Goal: Check status: Check status

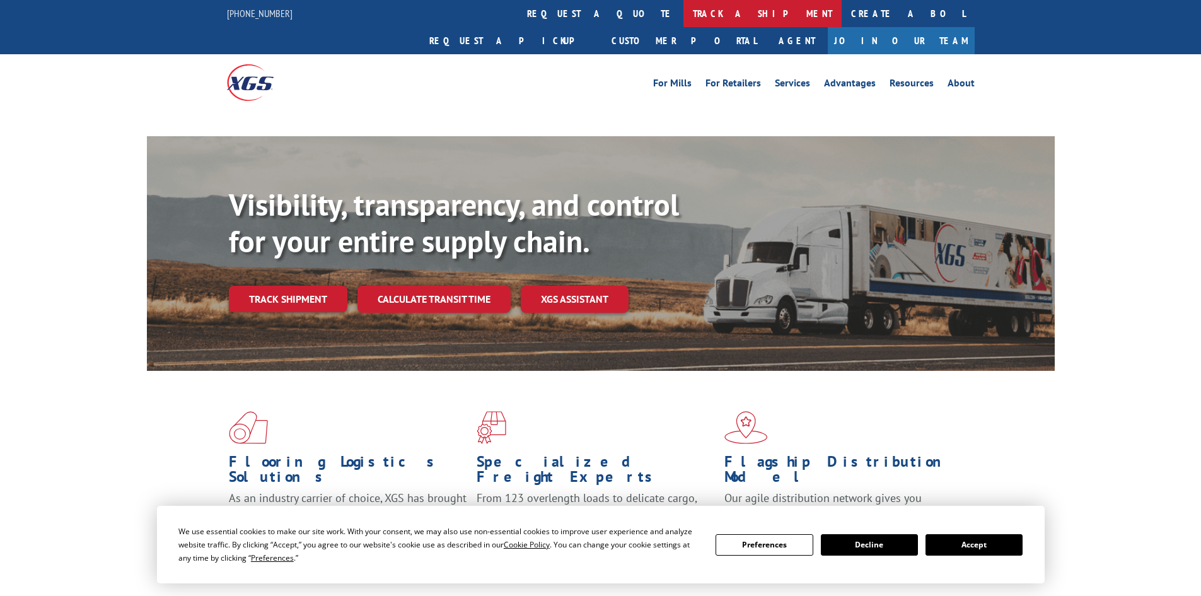
click at [683, 13] on link "track a shipment" at bounding box center [762, 13] width 158 height 27
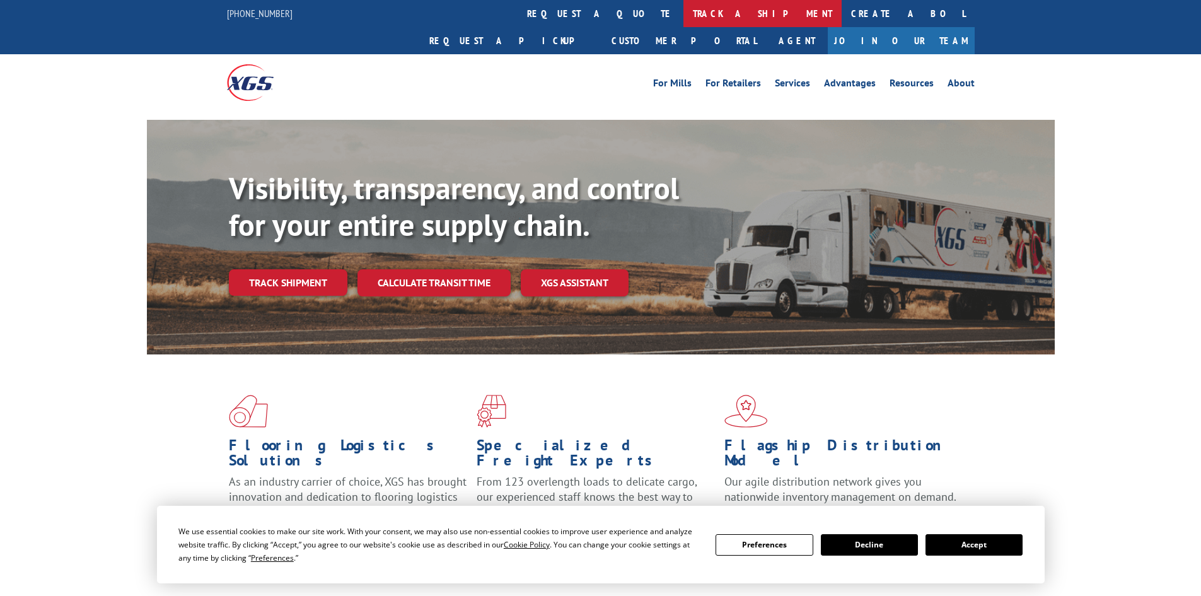
click at [683, 16] on link "track a shipment" at bounding box center [762, 13] width 158 height 27
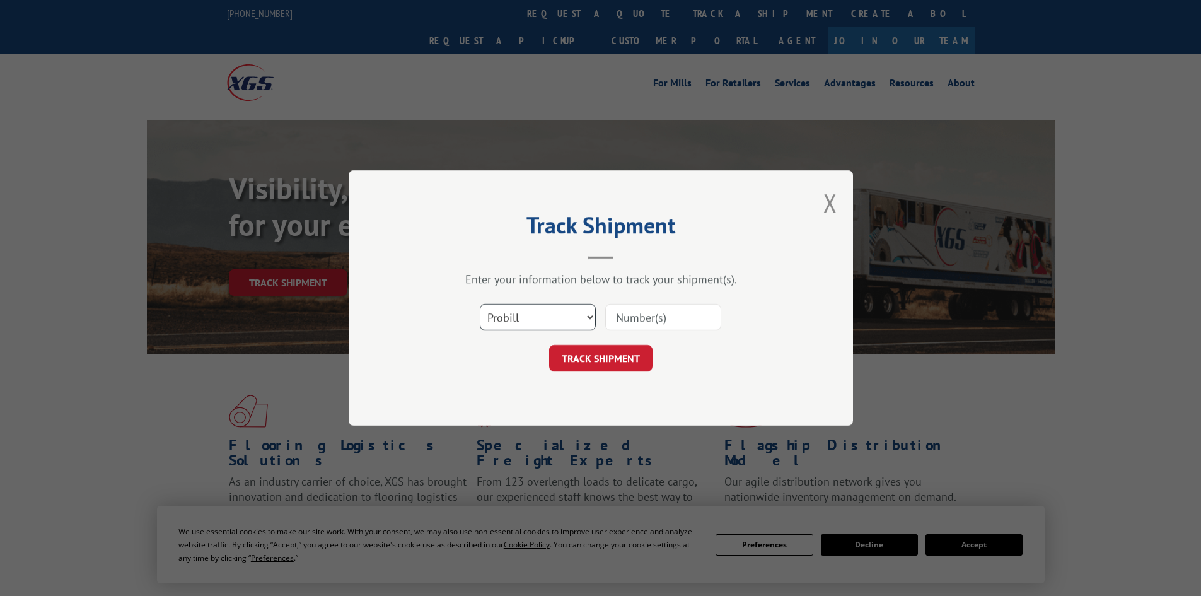
click at [509, 314] on select "Select category... Probill BOL PO" at bounding box center [538, 317] width 116 height 26
select select "bol"
click at [480, 304] on select "Select category... Probill BOL PO" at bounding box center [538, 317] width 116 height 26
click at [614, 313] on input at bounding box center [663, 317] width 116 height 26
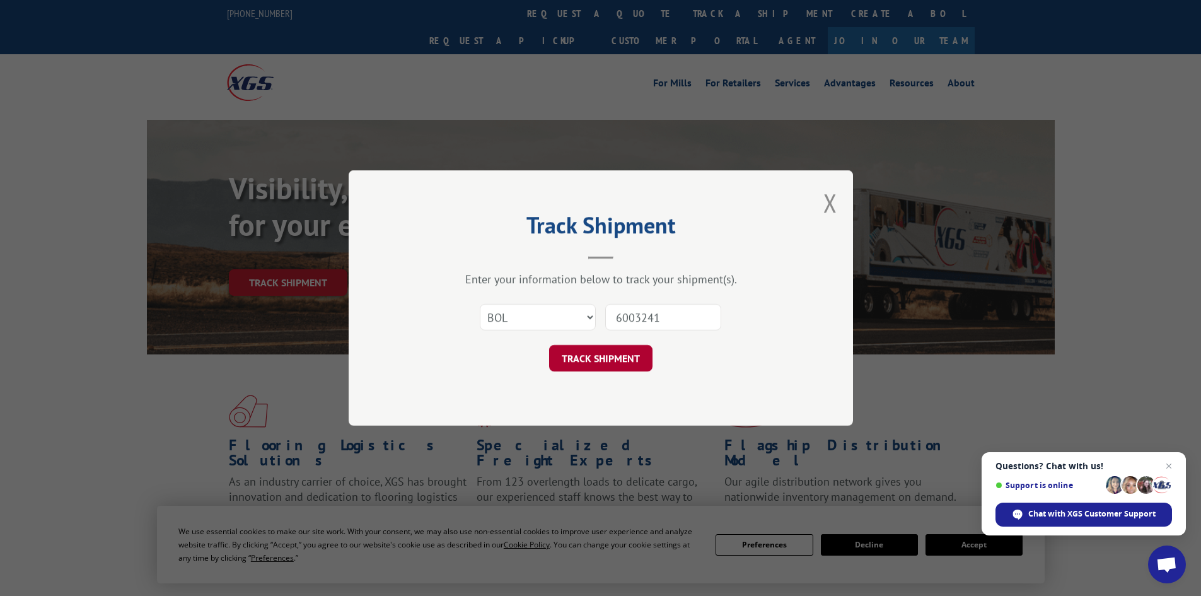
type input "6003241"
click at [619, 352] on button "TRACK SHIPMENT" at bounding box center [600, 358] width 103 height 26
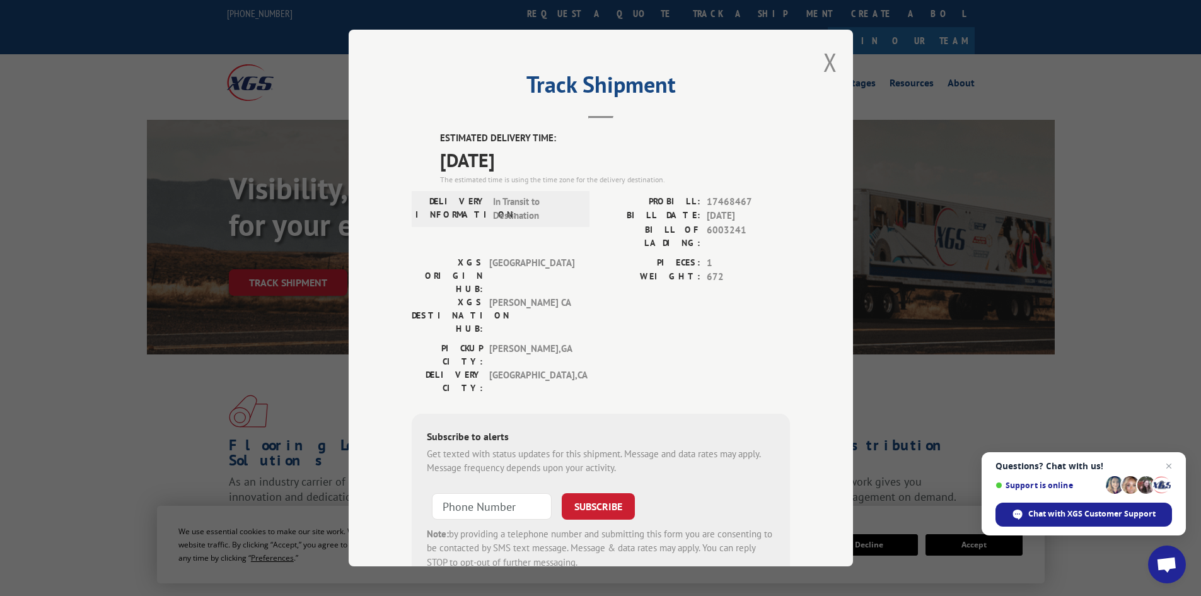
click at [833, 66] on div "Track Shipment ESTIMATED DELIVERY TIME: [DATE] The estimated time is using the …" at bounding box center [601, 298] width 504 height 536
click at [823, 67] on button "Close modal" at bounding box center [830, 61] width 14 height 33
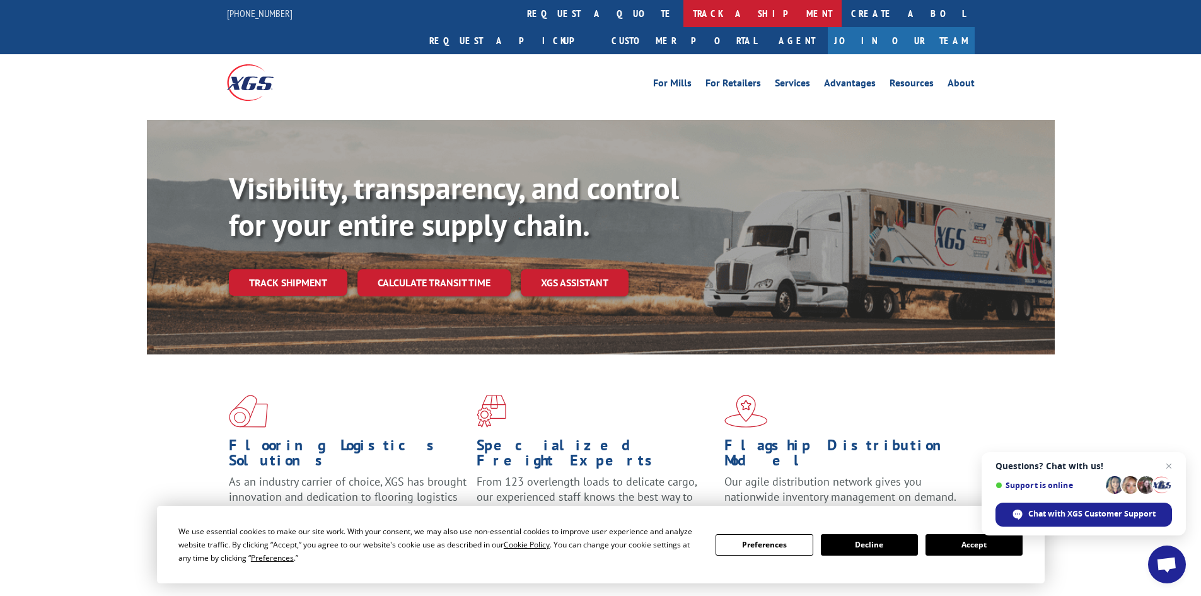
click at [683, 13] on link "track a shipment" at bounding box center [762, 13] width 158 height 27
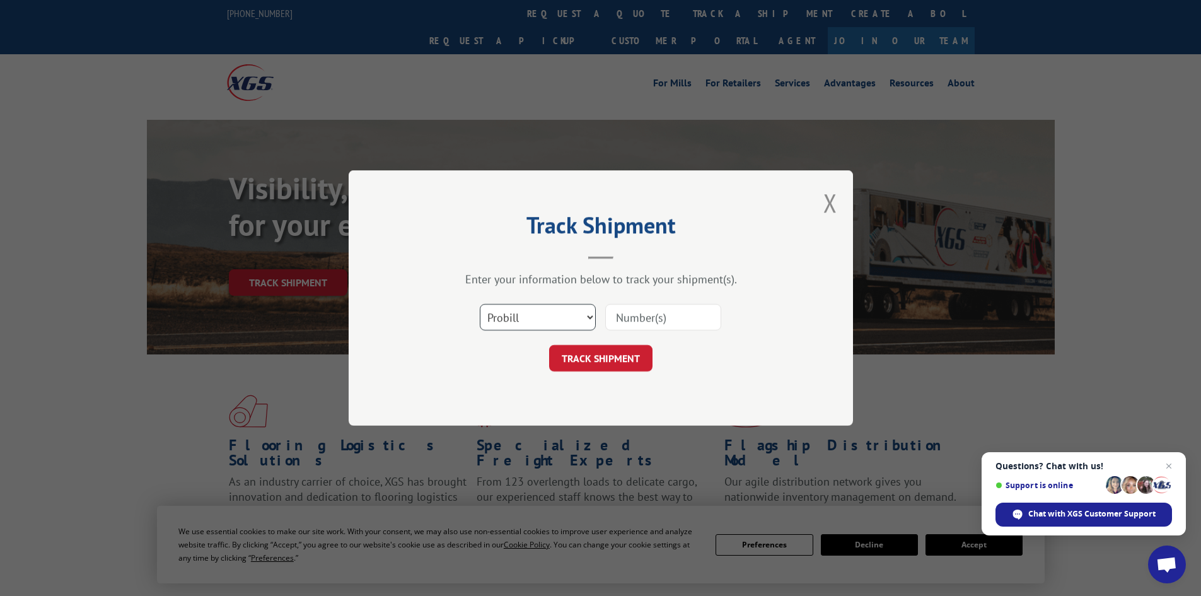
click at [524, 321] on select "Select category... Probill BOL PO" at bounding box center [538, 317] width 116 height 26
select select "bol"
click at [480, 304] on select "Select category... Probill BOL PO" at bounding box center [538, 317] width 116 height 26
click at [682, 322] on input at bounding box center [663, 317] width 116 height 26
type input "5126271"
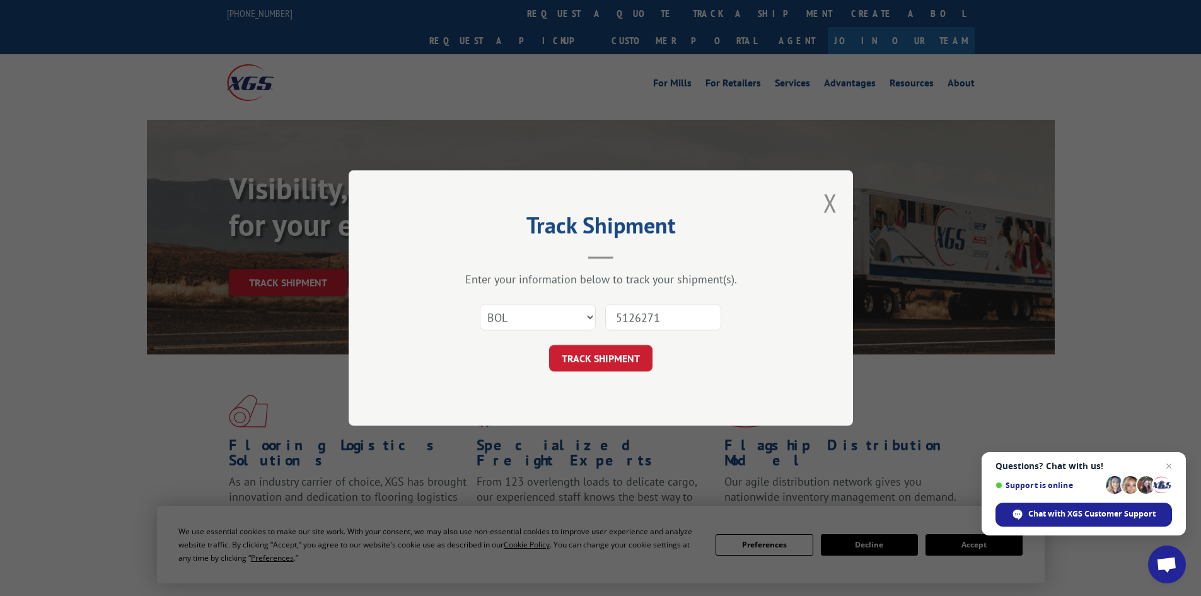
click button "TRACK SHIPMENT" at bounding box center [600, 358] width 103 height 26
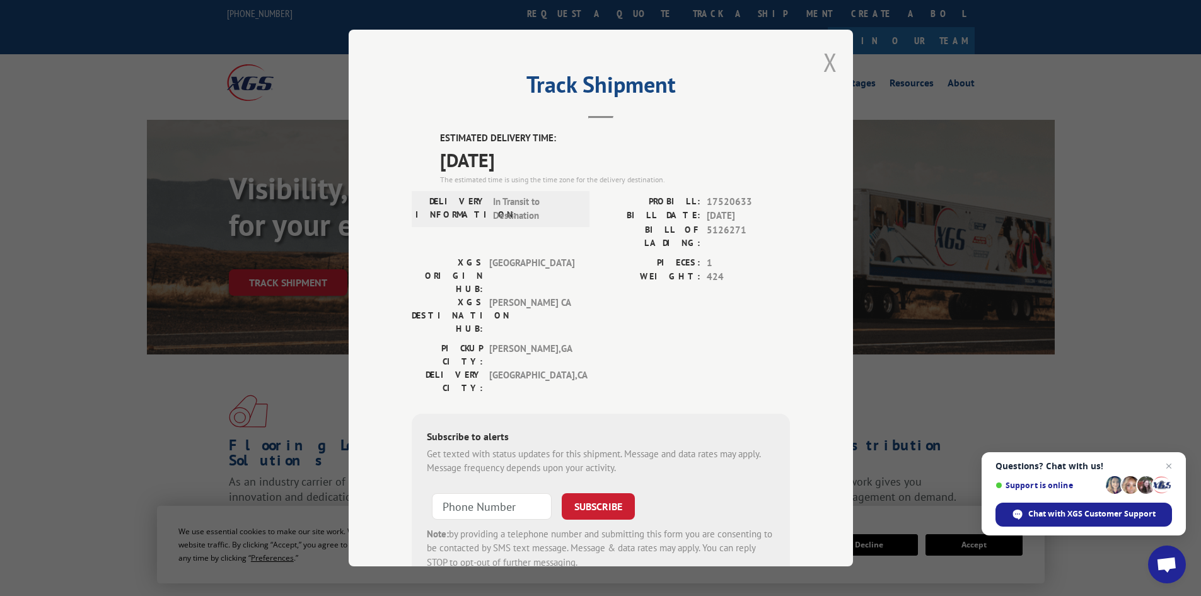
click at [826, 56] on button "Close modal" at bounding box center [830, 61] width 14 height 33
